Goal: Task Accomplishment & Management: Use online tool/utility

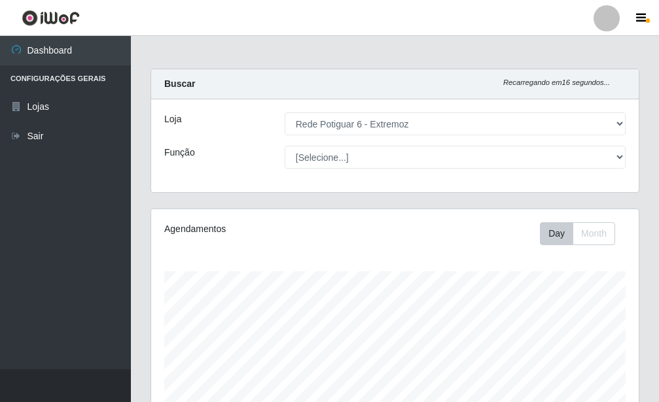
select select "80"
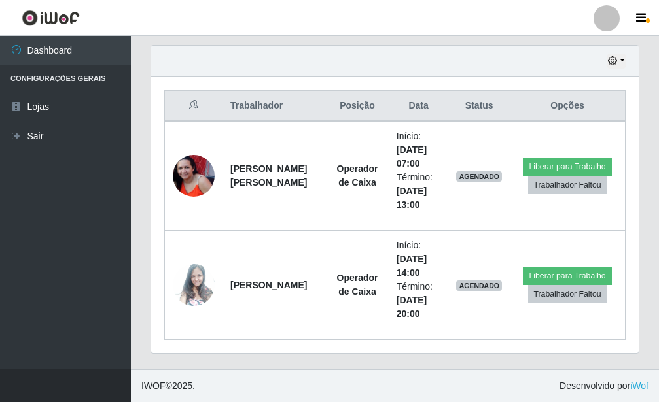
scroll to position [271, 487]
click at [621, 63] on button "button" at bounding box center [616, 61] width 18 height 15
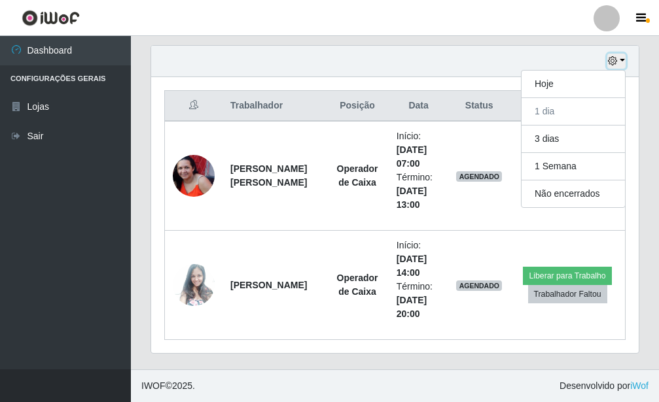
click at [619, 61] on button "button" at bounding box center [616, 61] width 18 height 15
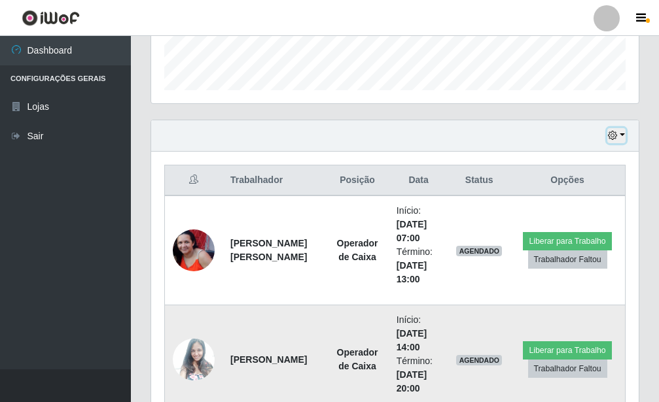
scroll to position [385, 0]
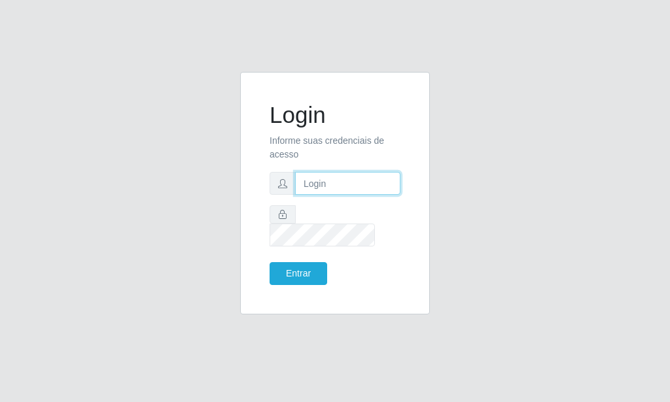
click at [340, 194] on input "text" at bounding box center [347, 183] width 105 height 23
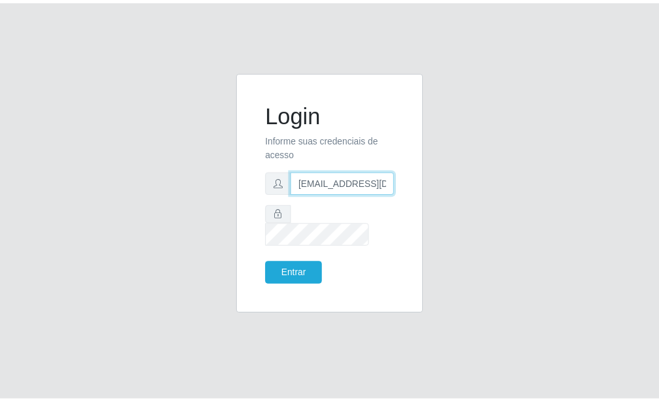
scroll to position [0, 1]
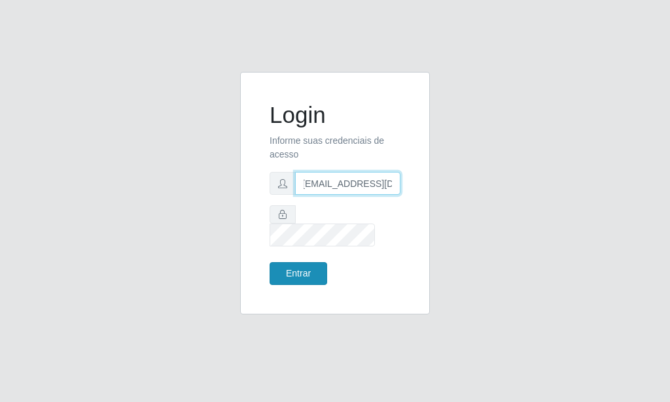
type input "[EMAIL_ADDRESS][DOMAIN_NAME]"
click at [312, 262] on button "Entrar" at bounding box center [298, 273] width 58 height 23
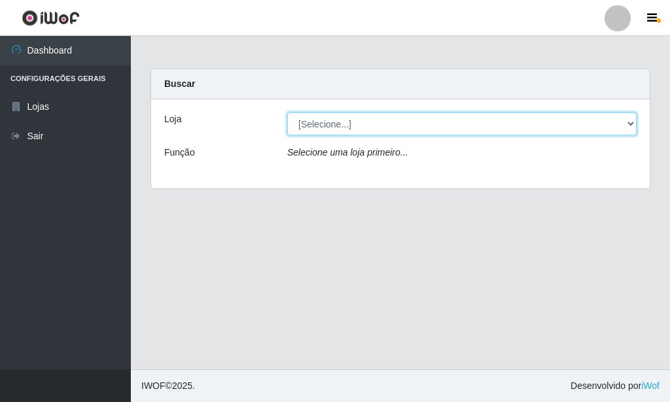
click at [287, 112] on select "[Selecione...] Rede Potiguar 6 - Extremoz" at bounding box center [461, 123] width 349 height 23
select select "80"
click option "Rede Potiguar 6 - Extremoz" at bounding box center [0, 0] width 0 height 0
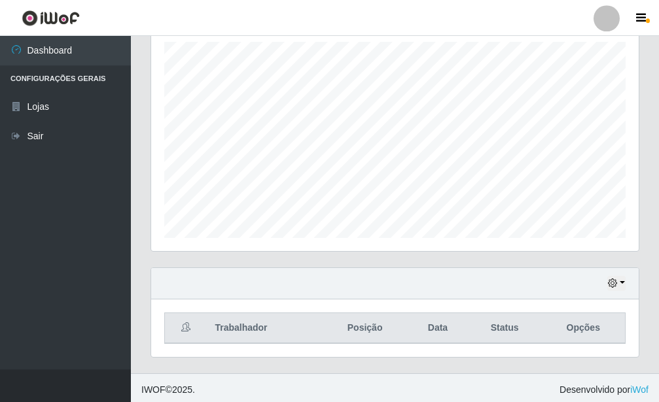
scroll to position [233, 0]
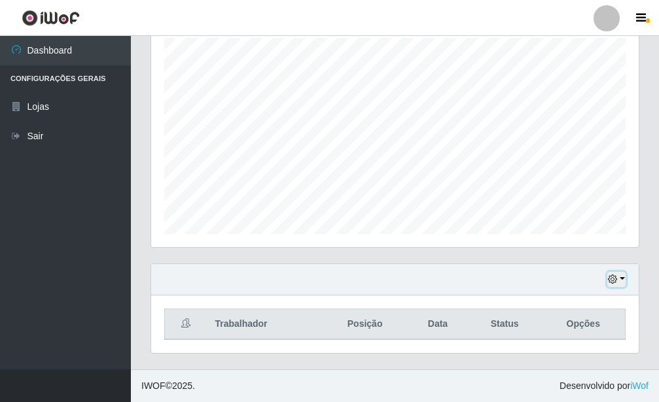
click at [624, 284] on button "button" at bounding box center [616, 279] width 18 height 15
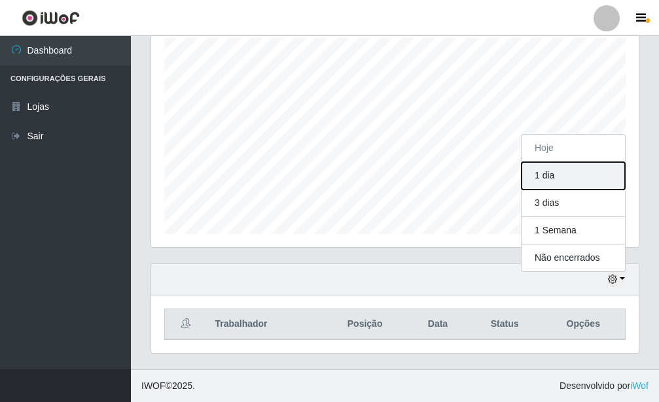
click at [579, 182] on button "1 dia" at bounding box center [572, 175] width 103 height 27
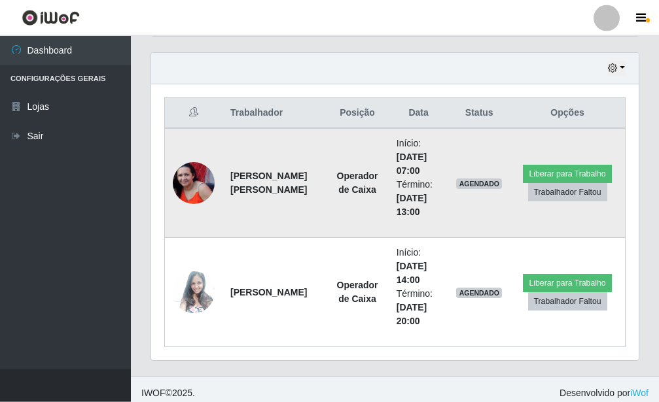
scroll to position [452, 0]
